Goal: Transaction & Acquisition: Purchase product/service

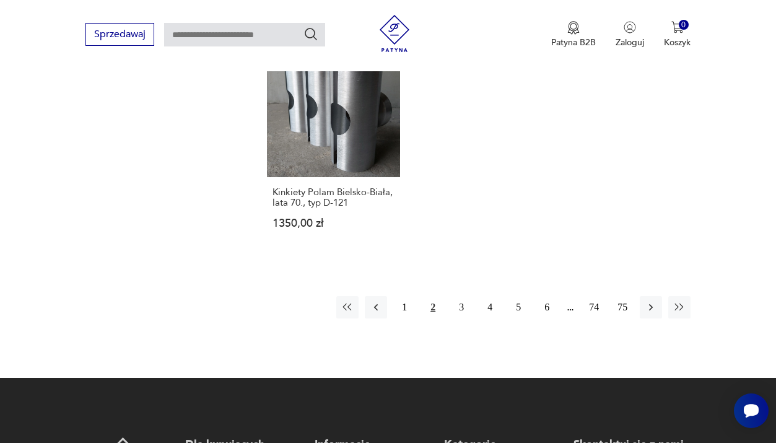
scroll to position [1720, 0]
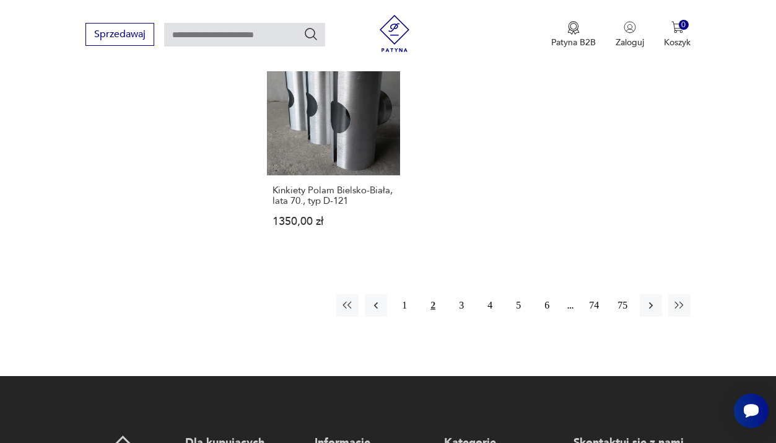
click at [459, 316] on button "3" at bounding box center [461, 305] width 22 height 22
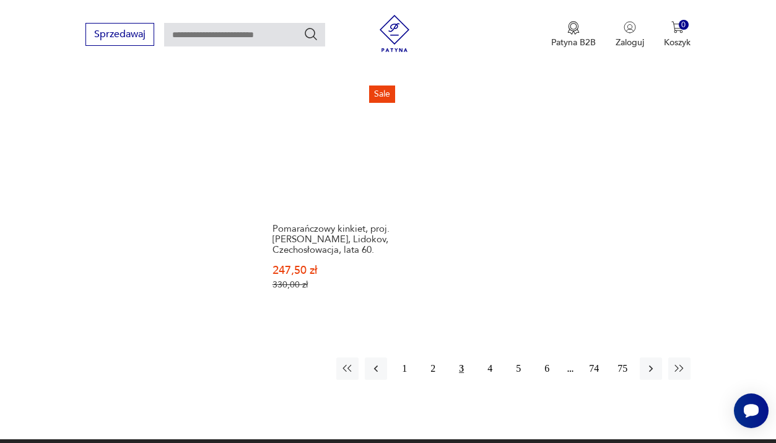
scroll to position [1726, 0]
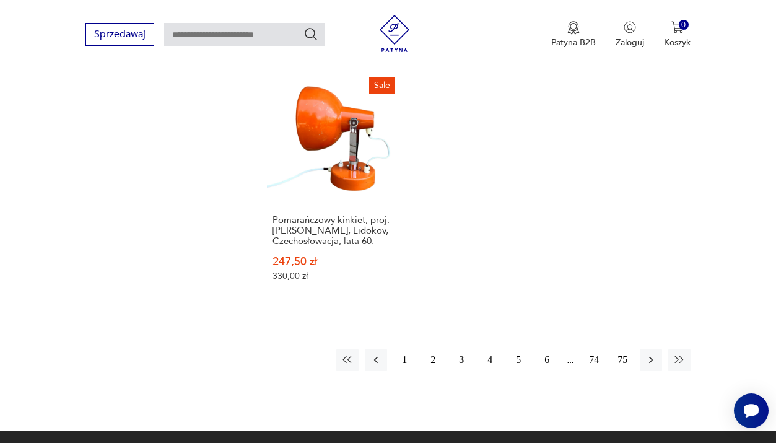
click at [490, 371] on button "4" at bounding box center [490, 360] width 22 height 22
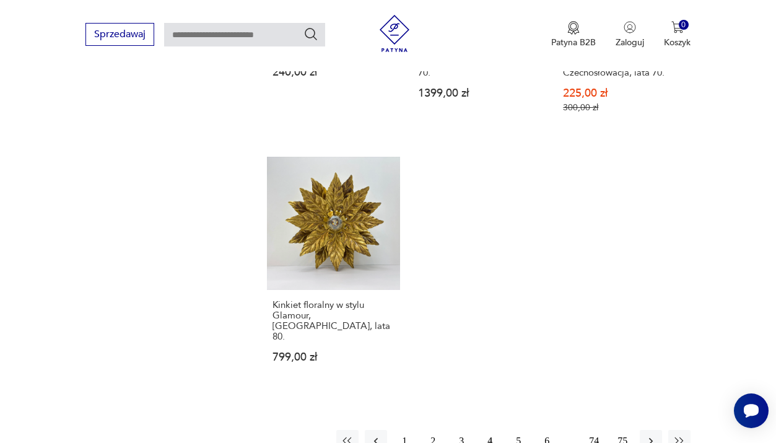
scroll to position [1717, 0]
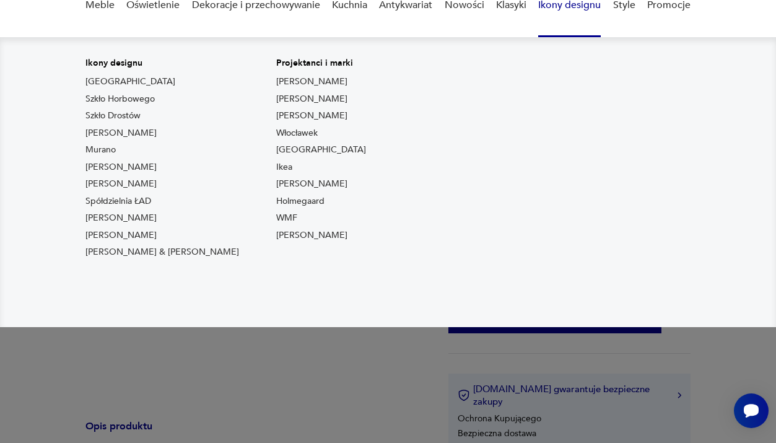
scroll to position [129, 0]
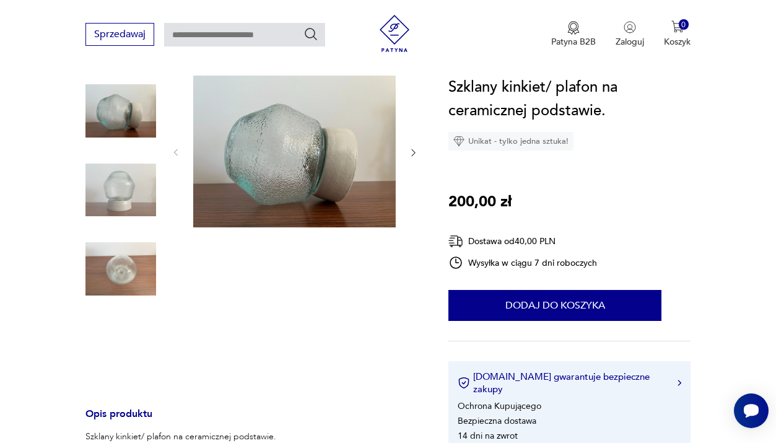
click at [134, 196] on img at bounding box center [120, 190] width 71 height 71
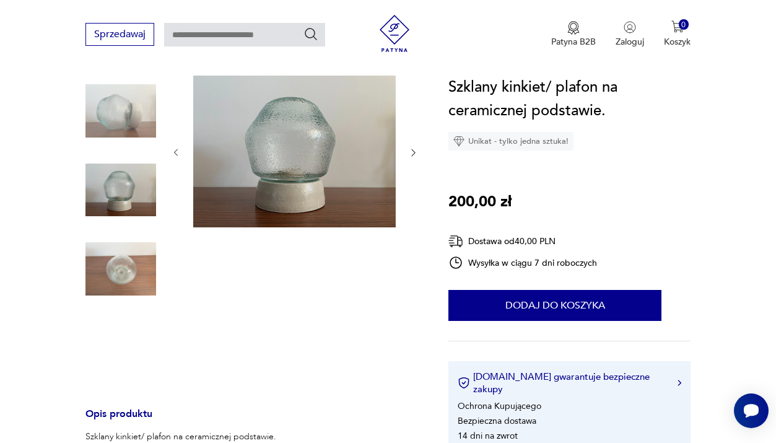
click at [131, 257] on img at bounding box center [120, 268] width 71 height 71
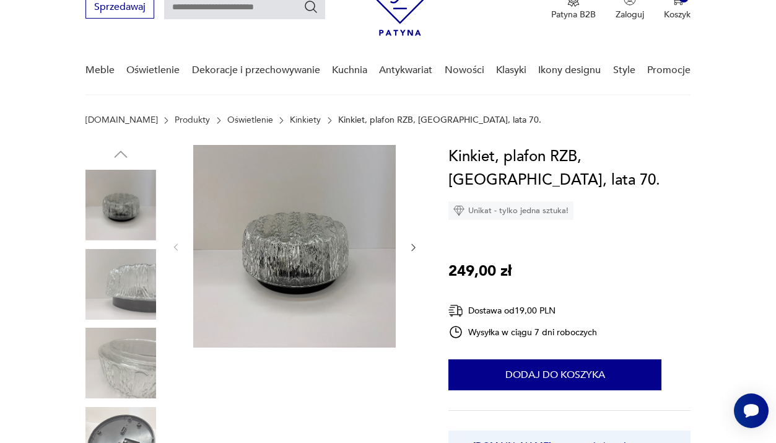
click at [116, 289] on img at bounding box center [120, 284] width 71 height 71
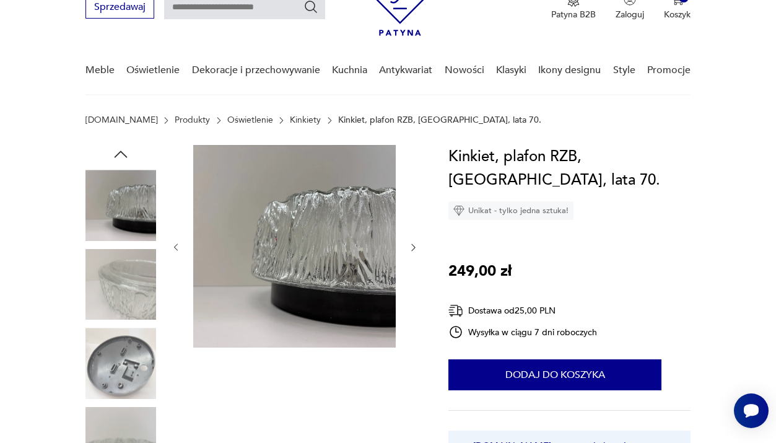
click at [116, 335] on img at bounding box center [120, 363] width 71 height 71
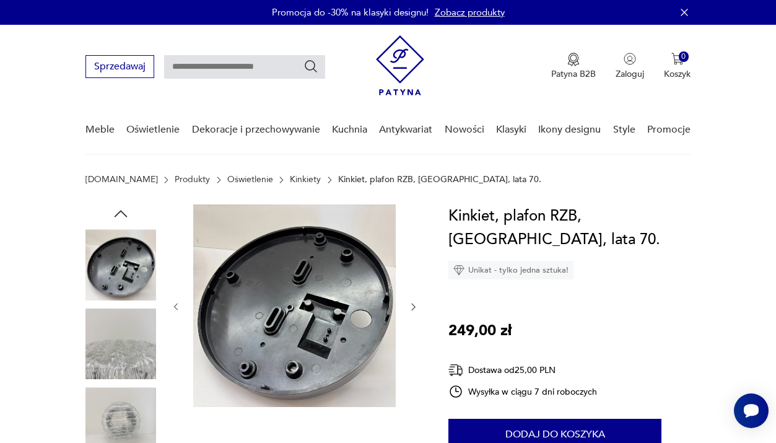
click at [110, 422] on img at bounding box center [120, 422] width 71 height 71
